Goal: Find specific page/section: Find specific page/section

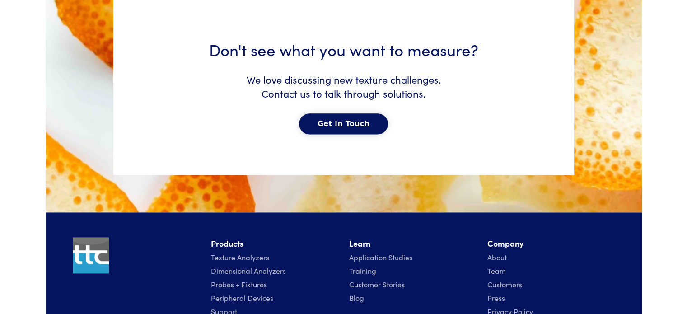
scroll to position [4700, 0]
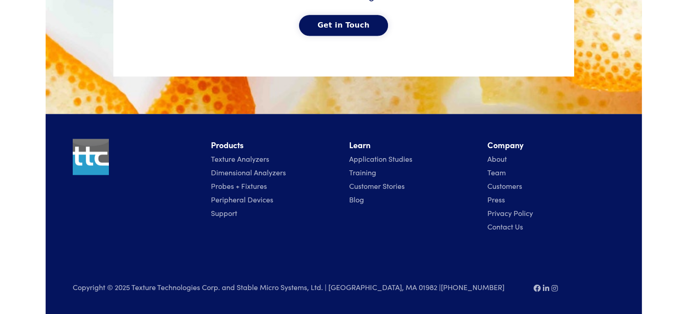
click at [228, 155] on link "Texture Analyzers" at bounding box center [240, 159] width 58 height 10
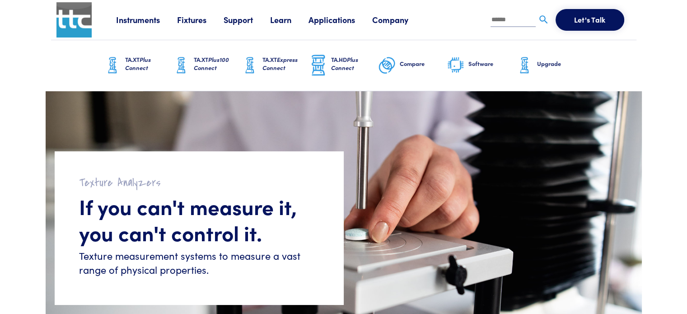
click at [141, 19] on link "Instruments" at bounding box center [146, 19] width 61 height 11
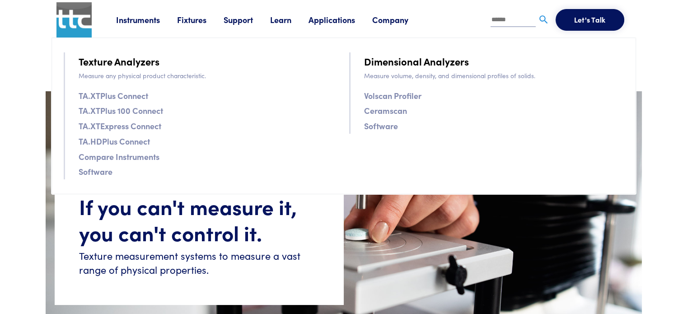
click at [188, 17] on link "Fixtures" at bounding box center [200, 19] width 47 height 11
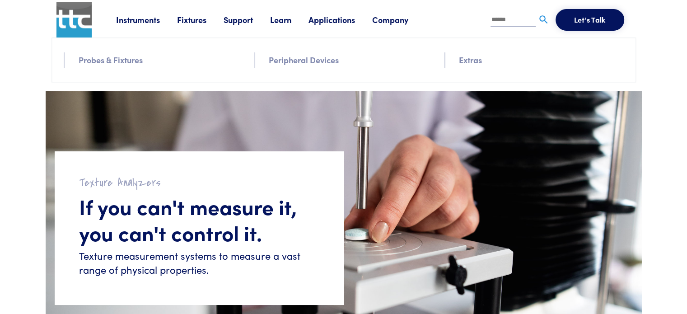
click at [190, 23] on link "Fixtures" at bounding box center [200, 19] width 47 height 11
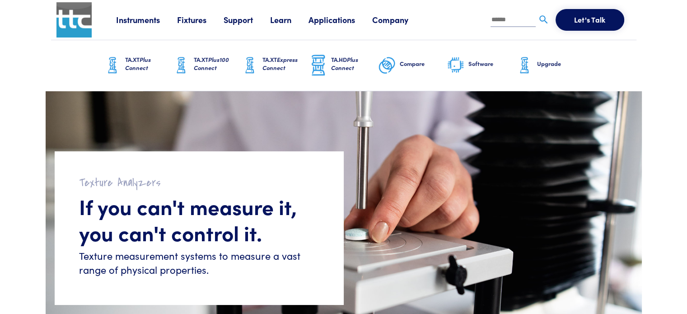
click at [138, 20] on link "Instruments" at bounding box center [146, 19] width 61 height 11
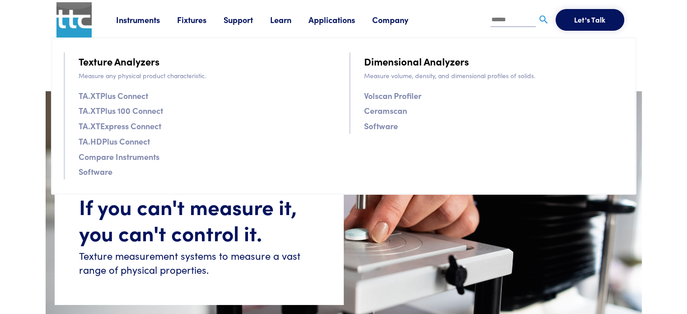
click at [185, 16] on link "Fixtures" at bounding box center [200, 19] width 47 height 11
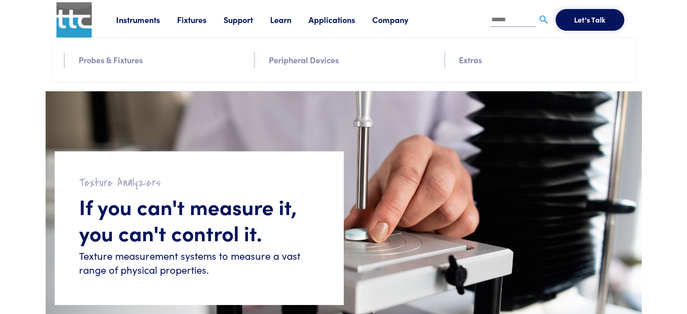
click at [122, 61] on link "Probes & Fixtures" at bounding box center [111, 59] width 64 height 13
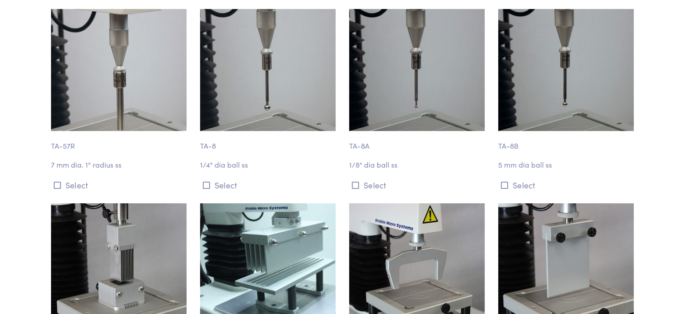
scroll to position [3613, 0]
